Goal: Transaction & Acquisition: Purchase product/service

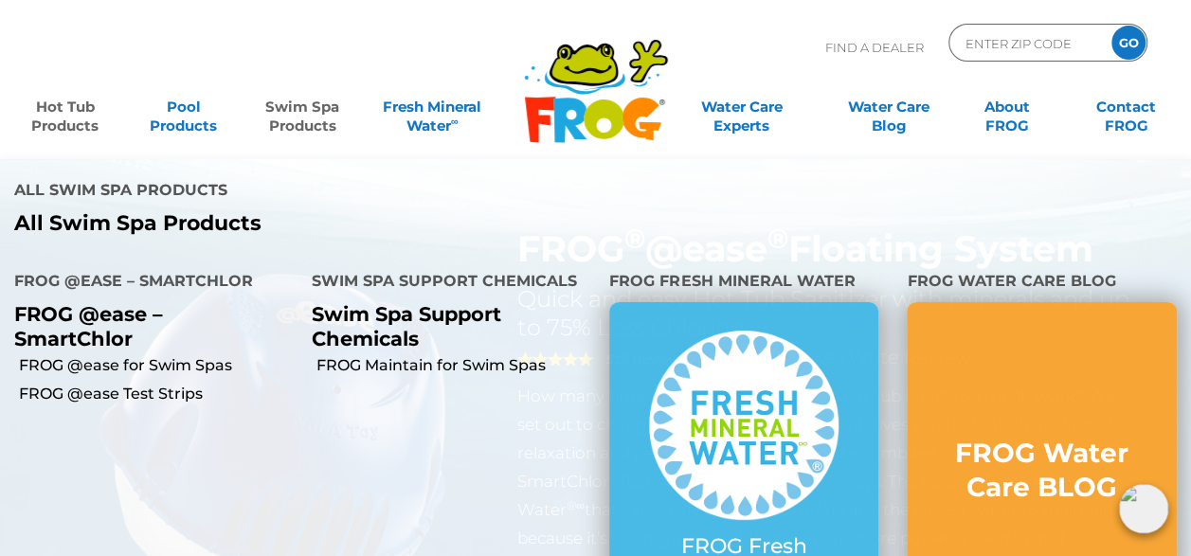
click at [309, 117] on link "Swim Spa Products" at bounding box center [302, 107] width 92 height 38
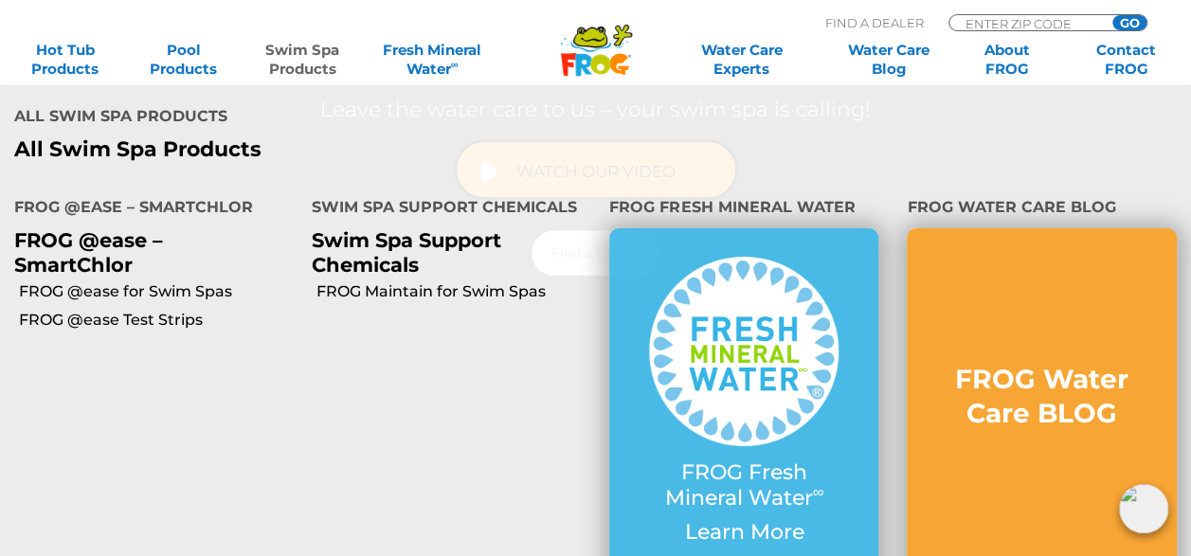
scroll to position [474, 0]
click at [429, 246] on p "Swim Spa Support Chemicals" at bounding box center [446, 251] width 269 height 47
click at [411, 206] on h4 "Swim Spa Support Chemicals" at bounding box center [446, 209] width 269 height 38
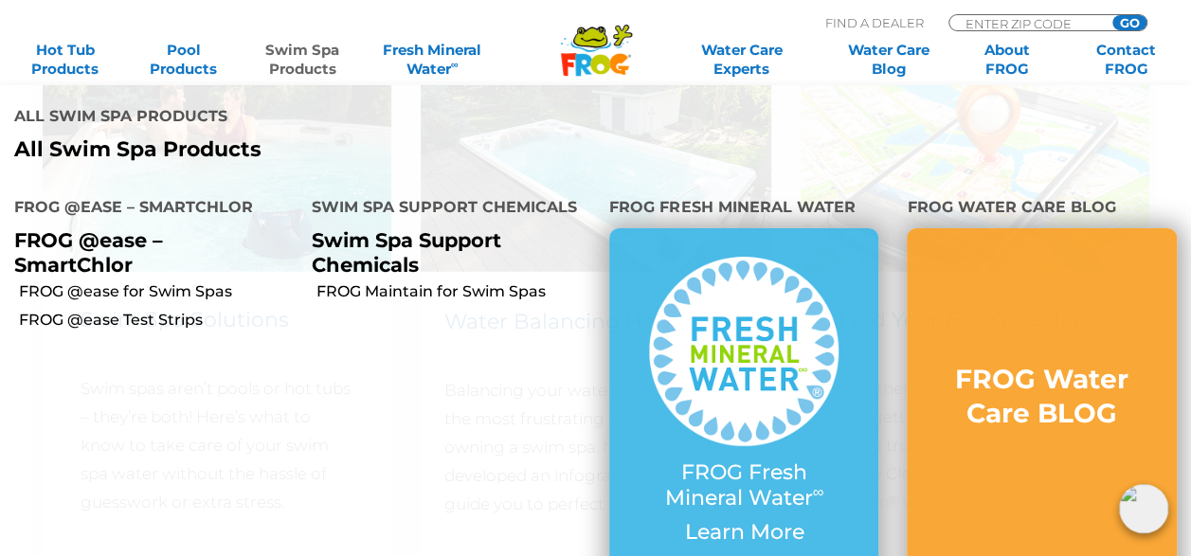
scroll to position [2652, 0]
click at [402, 245] on p "Swim Spa Support Chemicals" at bounding box center [446, 251] width 269 height 47
click at [400, 248] on p "Swim Spa Support Chemicals" at bounding box center [446, 251] width 269 height 47
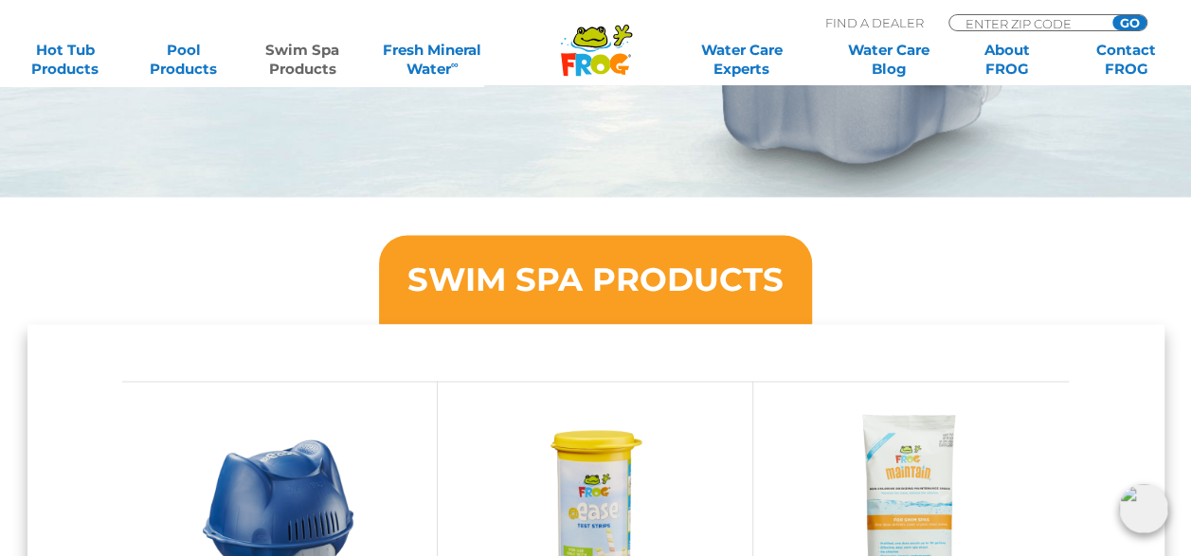
scroll to position [1326, 0]
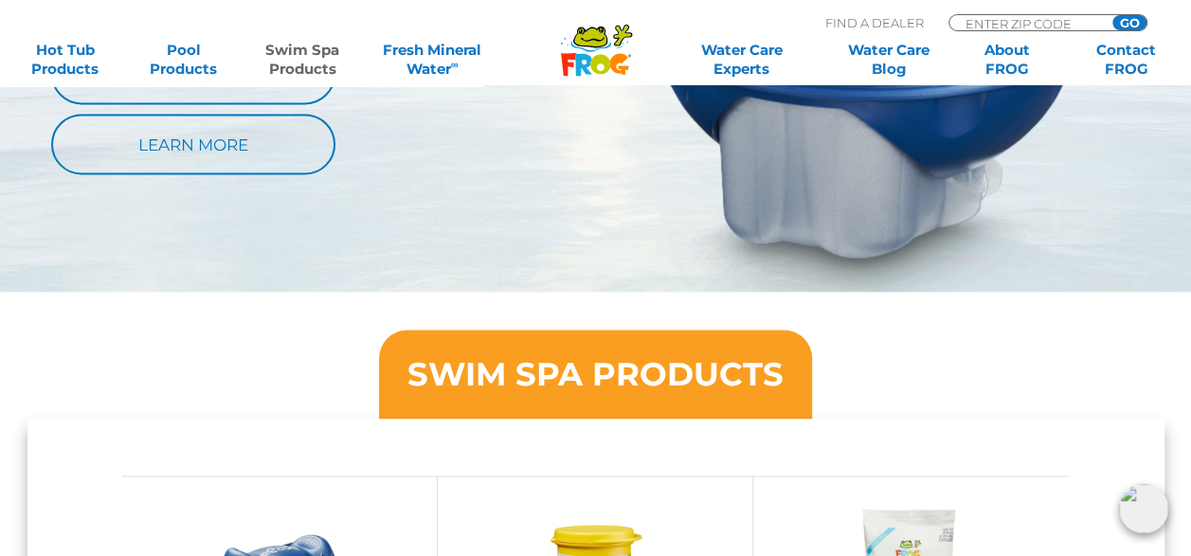
click at [548, 366] on h3 "SWIM SPA PRODUCTS" at bounding box center [595, 374] width 376 height 32
click at [551, 382] on h3 "SWIM SPA PRODUCTS" at bounding box center [595, 374] width 376 height 32
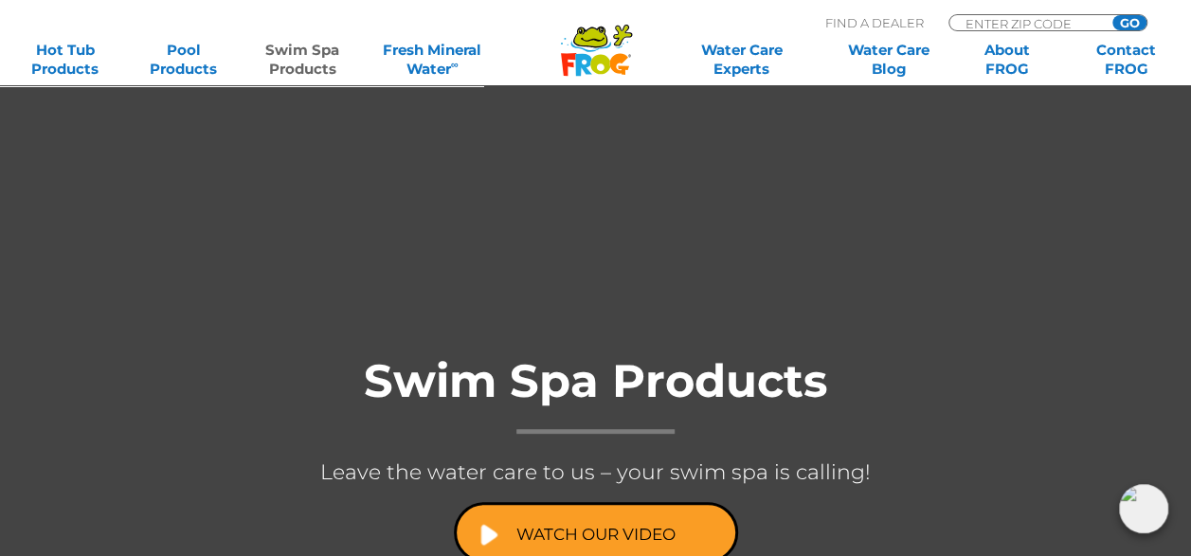
scroll to position [0, 0]
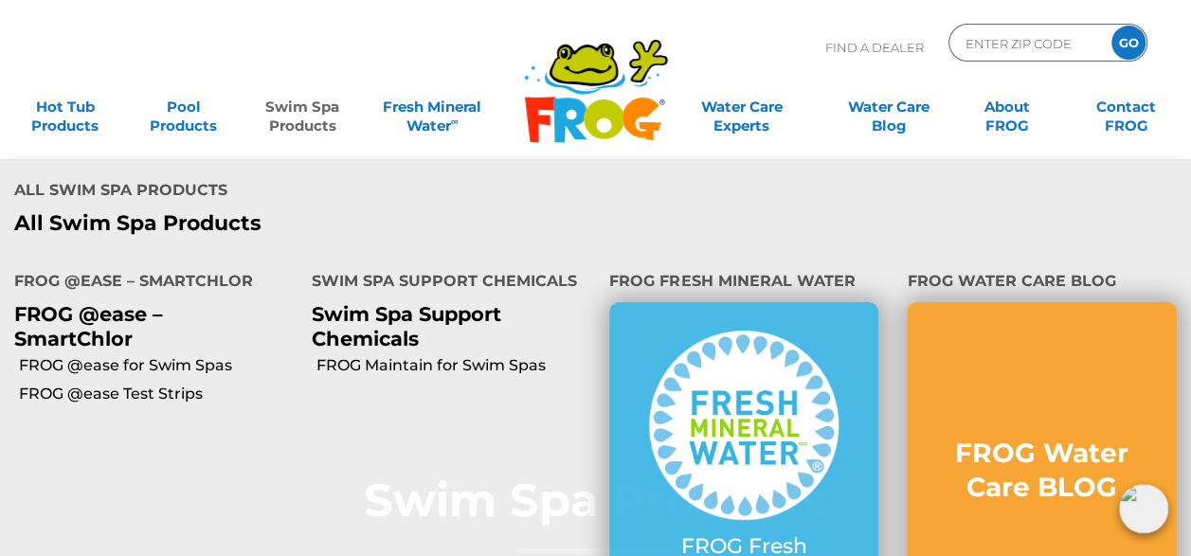
click at [310, 122] on link "Swim Spa Products" at bounding box center [302, 107] width 92 height 38
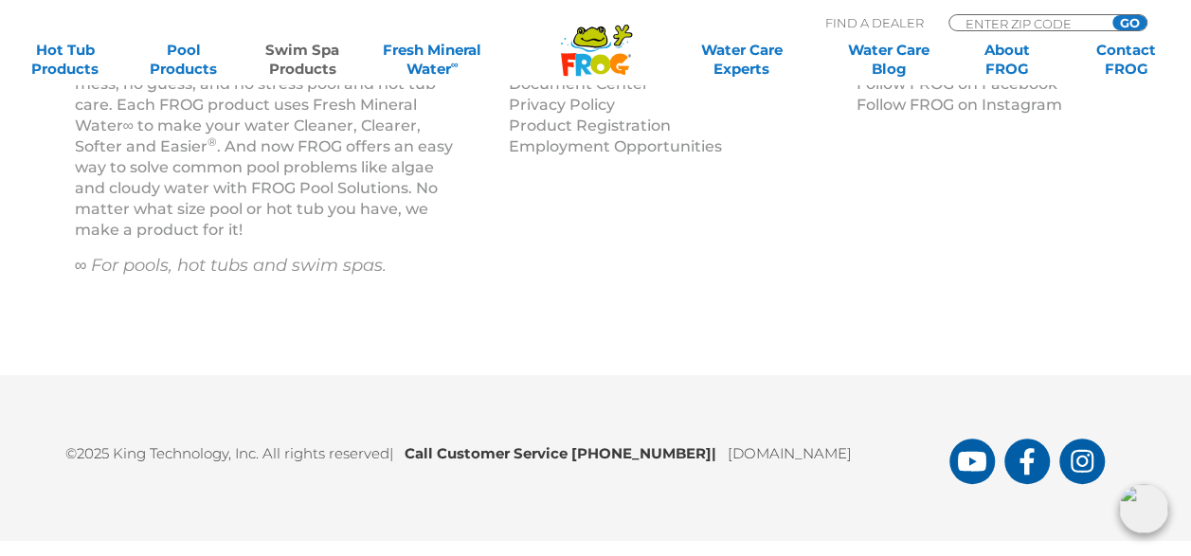
scroll to position [3696, 0]
